Goal: Task Accomplishment & Management: Use online tool/utility

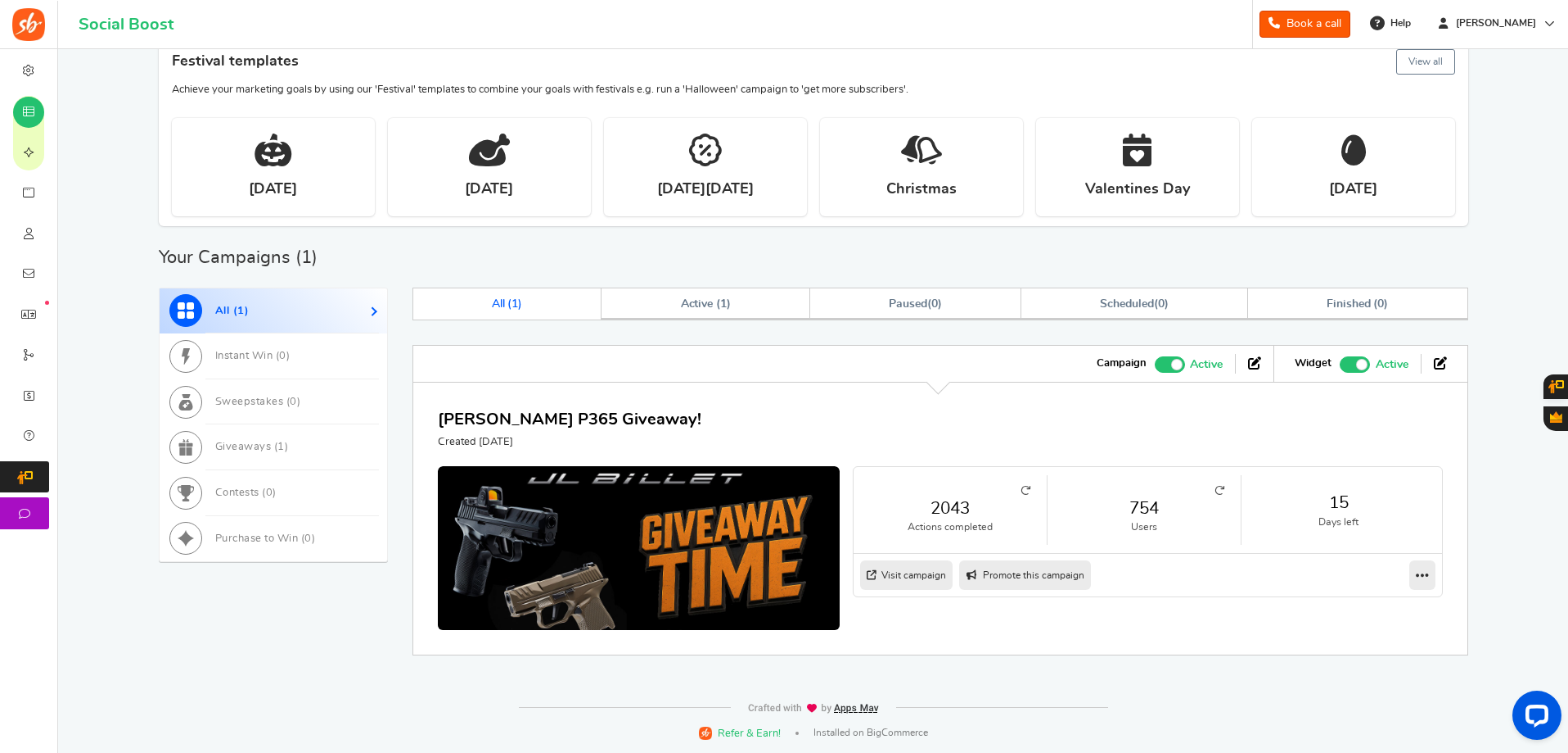
click at [1215, 493] on icon at bounding box center [1220, 491] width 10 height 10
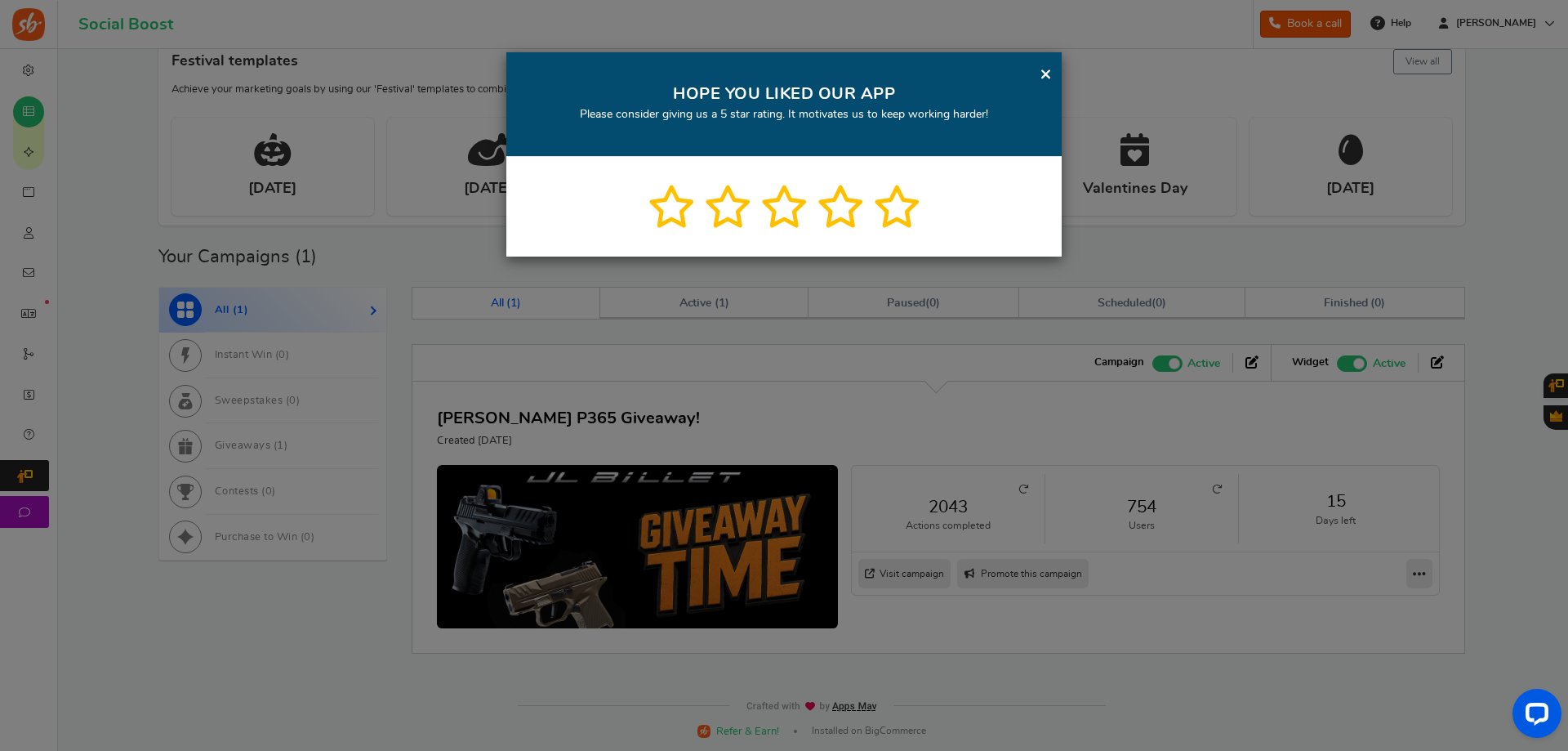
click at [1039, 69] on div "× HOPE YOU LIKED OUR APP Please consider giving us a 5 star rating. It motivate…" at bounding box center [784, 104] width 556 height 104
click at [1039, 65] on div "× HOPE YOU LIKED OUR APP Please consider giving us a 5 star rating. It motivate…" at bounding box center [784, 104] width 556 height 104
click at [1052, 81] on div "× HOPE YOU LIKED OUR APP Please consider giving us a 5 star rating. It motivate…" at bounding box center [784, 104] width 556 height 104
click at [1041, 71] on link "×" at bounding box center [1046, 74] width 12 height 20
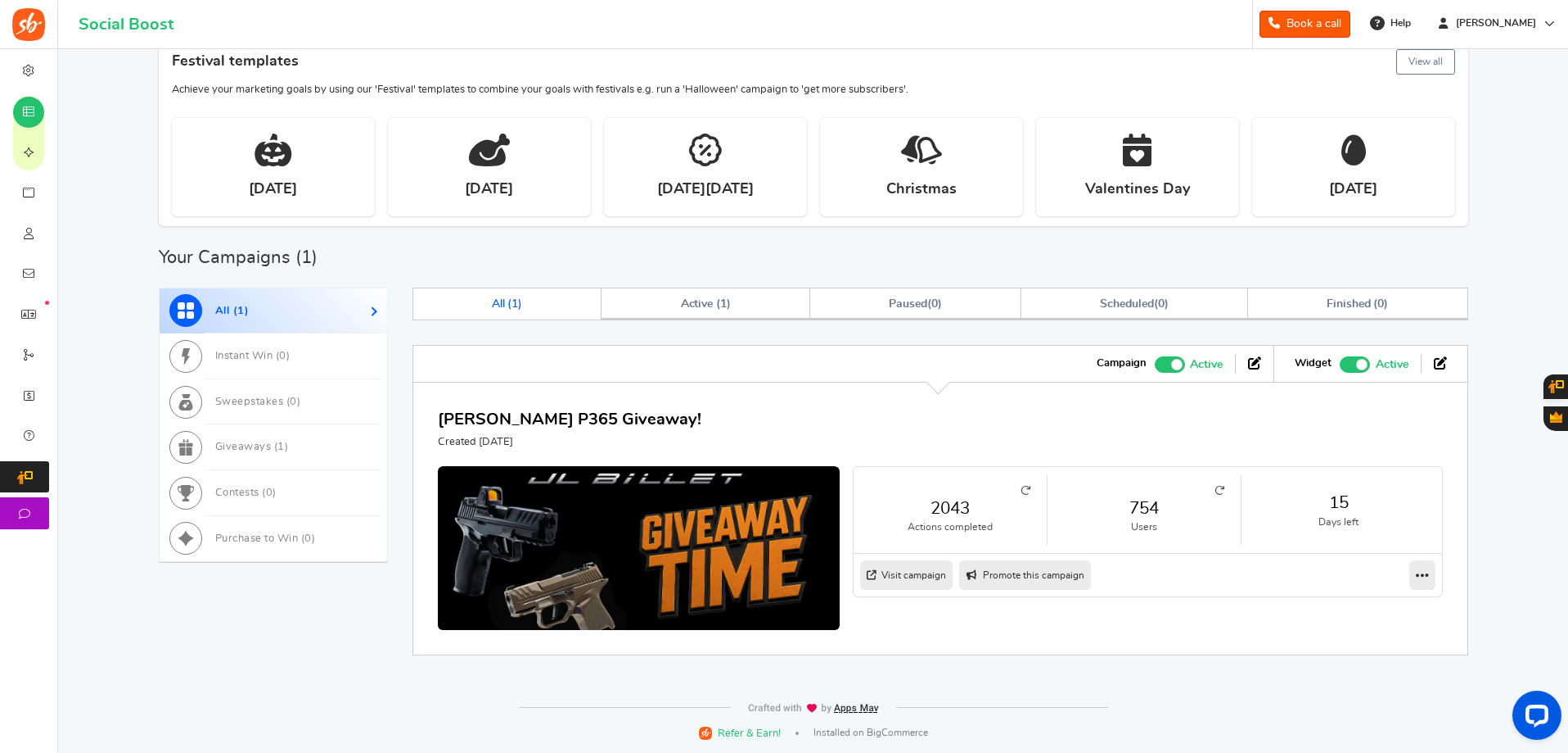
click at [1143, 507] on link "754" at bounding box center [1144, 509] width 160 height 24
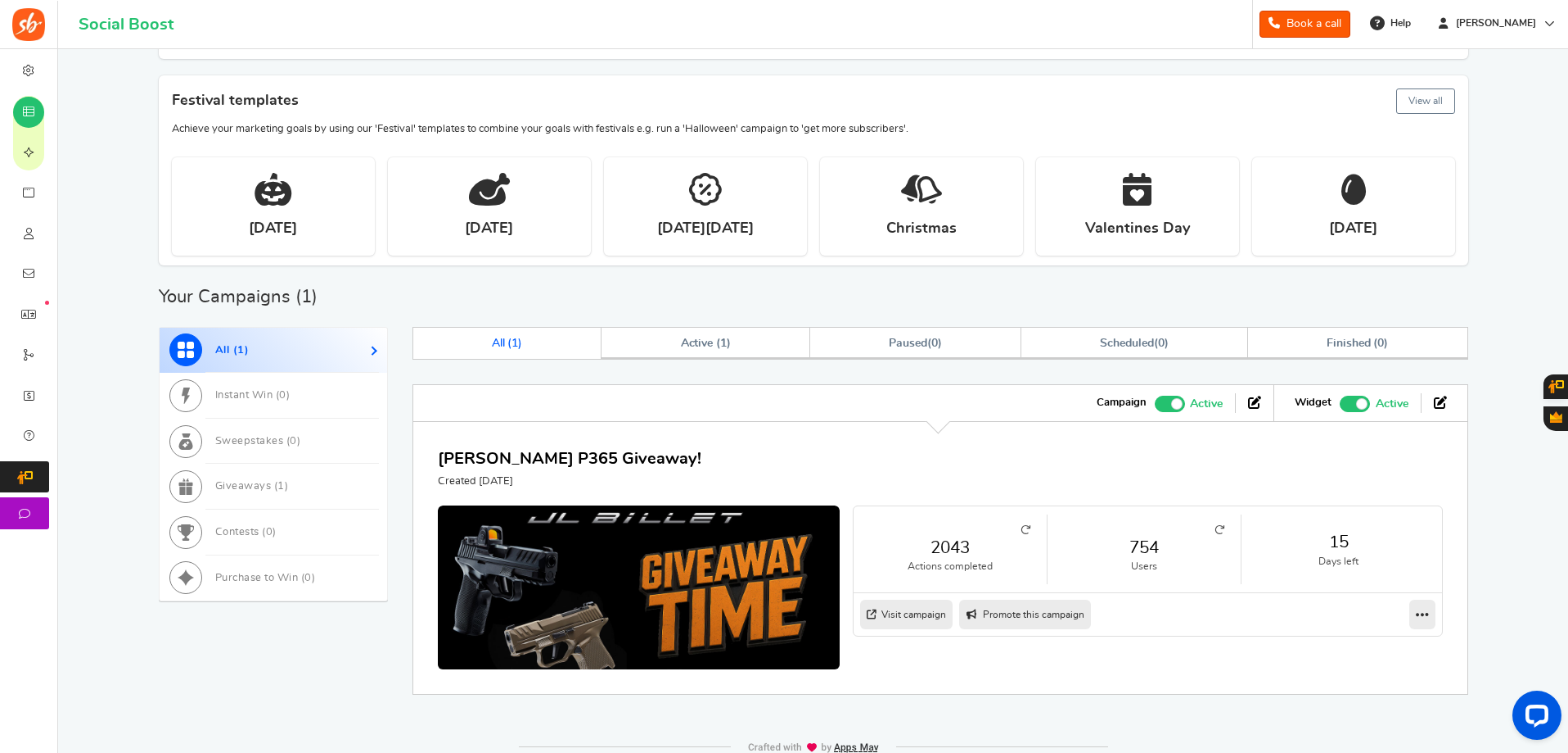
scroll to position [412, 0]
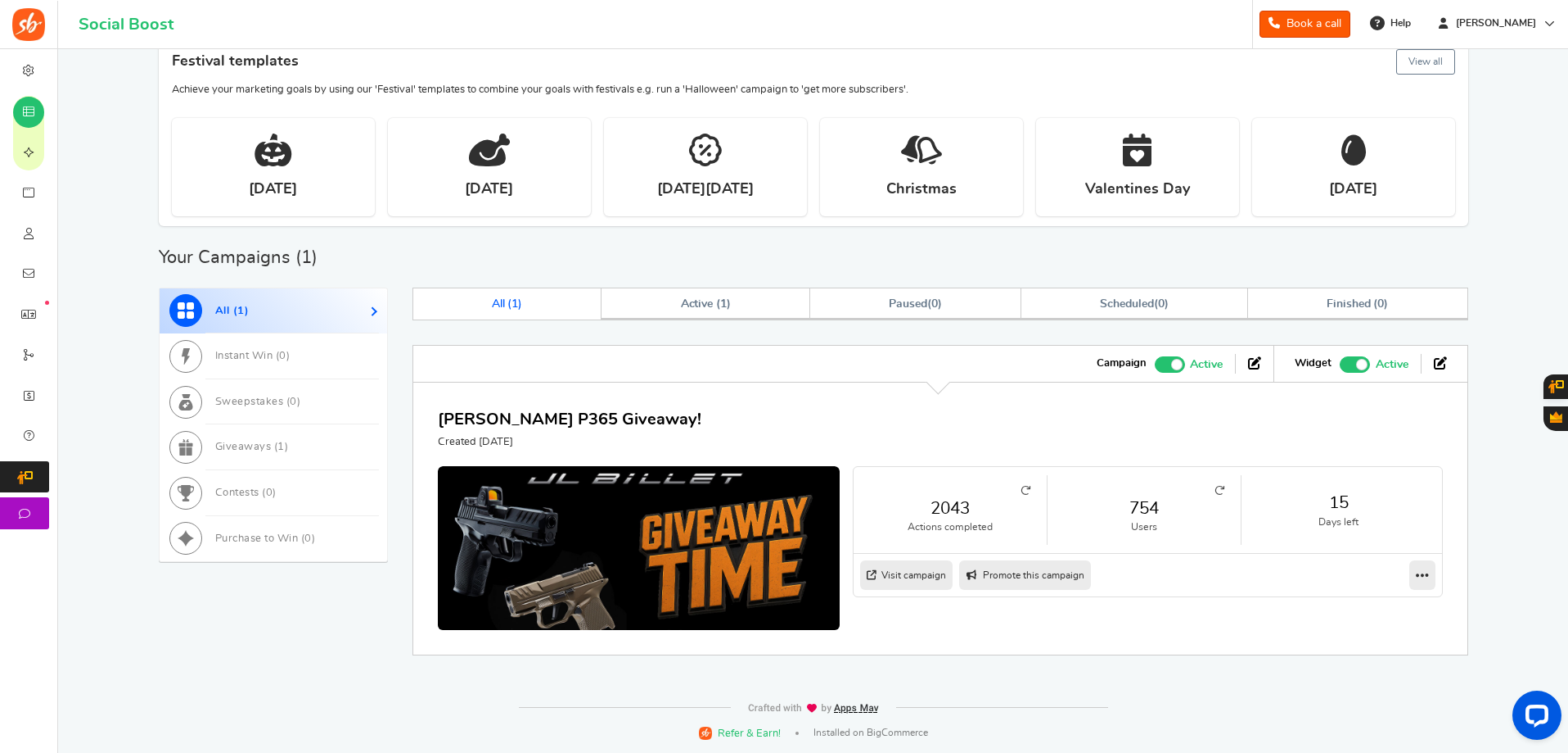
click at [1140, 507] on link "754" at bounding box center [1144, 509] width 160 height 24
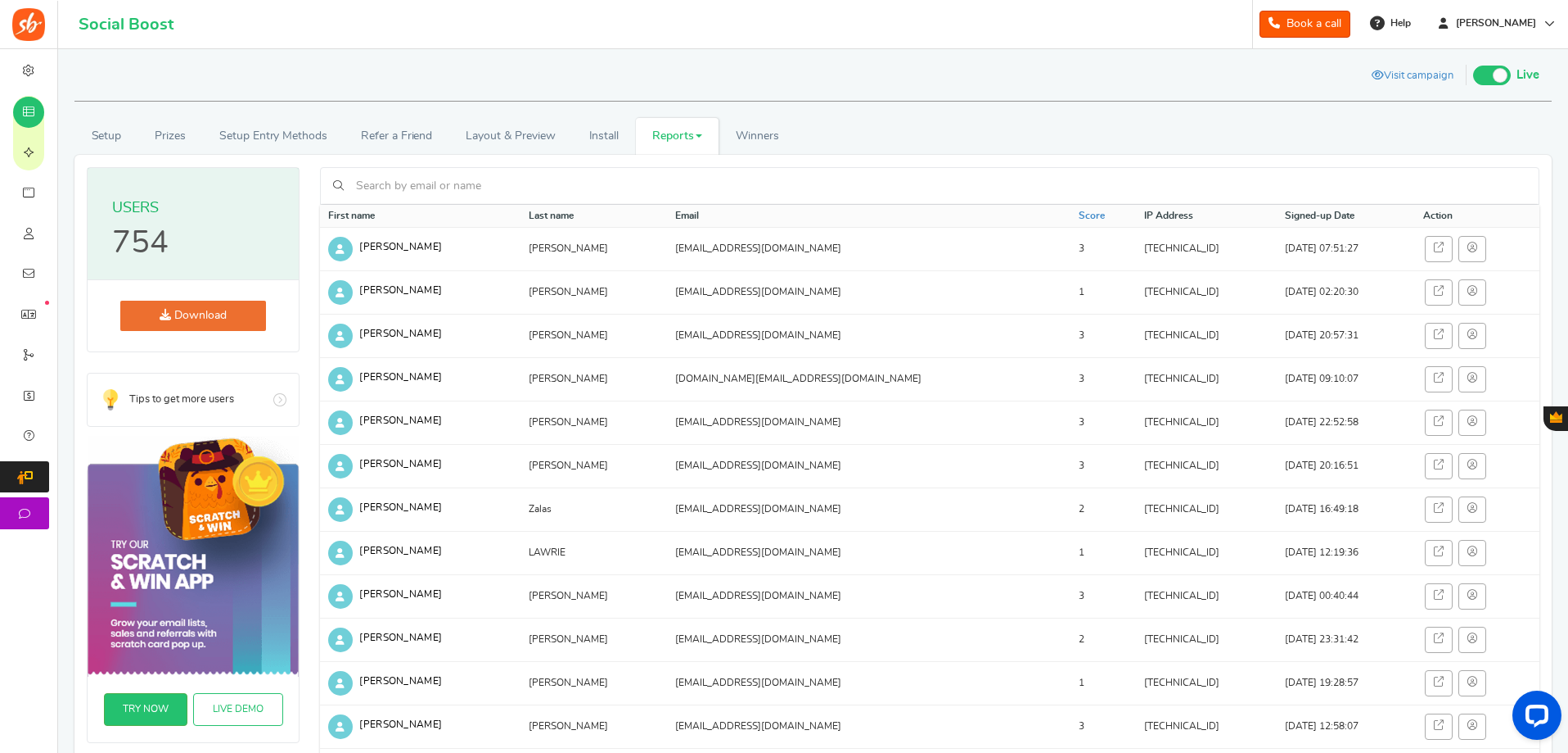
click at [229, 316] on link "Download" at bounding box center [192, 316] width 146 height 31
click at [164, 135] on link "Prizes" at bounding box center [171, 135] width 65 height 37
